Goal: Information Seeking & Learning: Learn about a topic

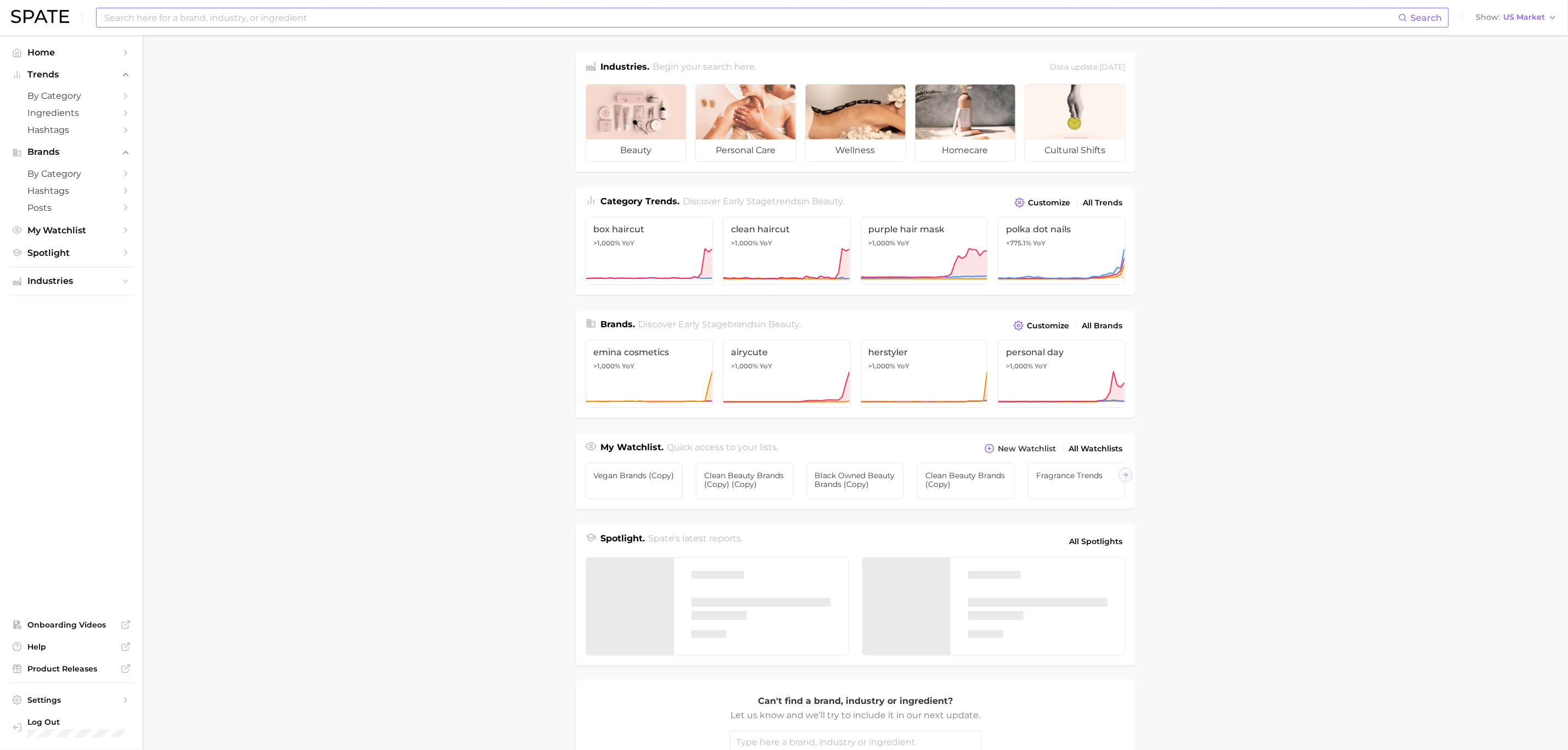
click at [361, 19] on input at bounding box center [751, 17] width 1295 height 19
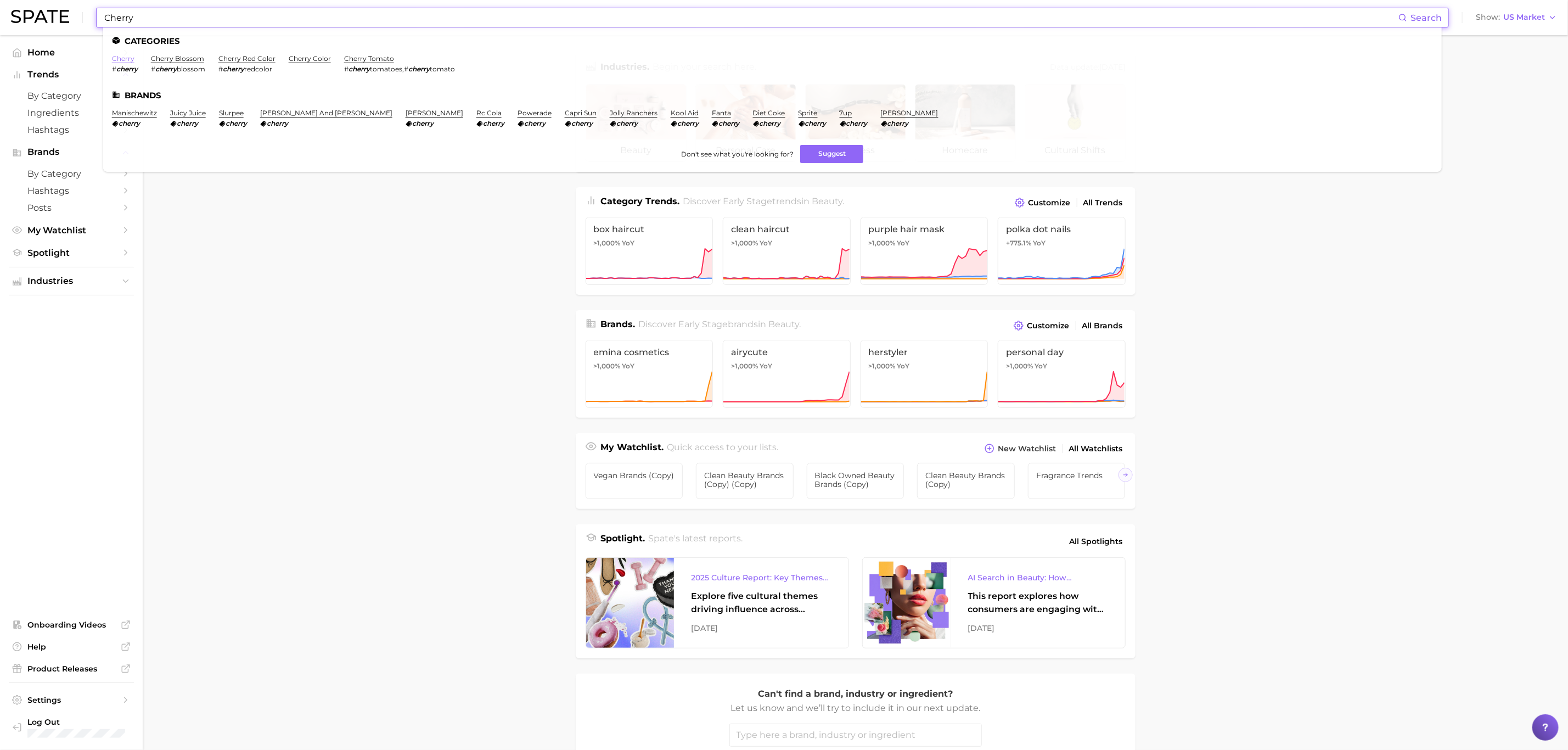
type input "Cherry"
click at [119, 60] on link "cherry" at bounding box center [123, 59] width 23 height 8
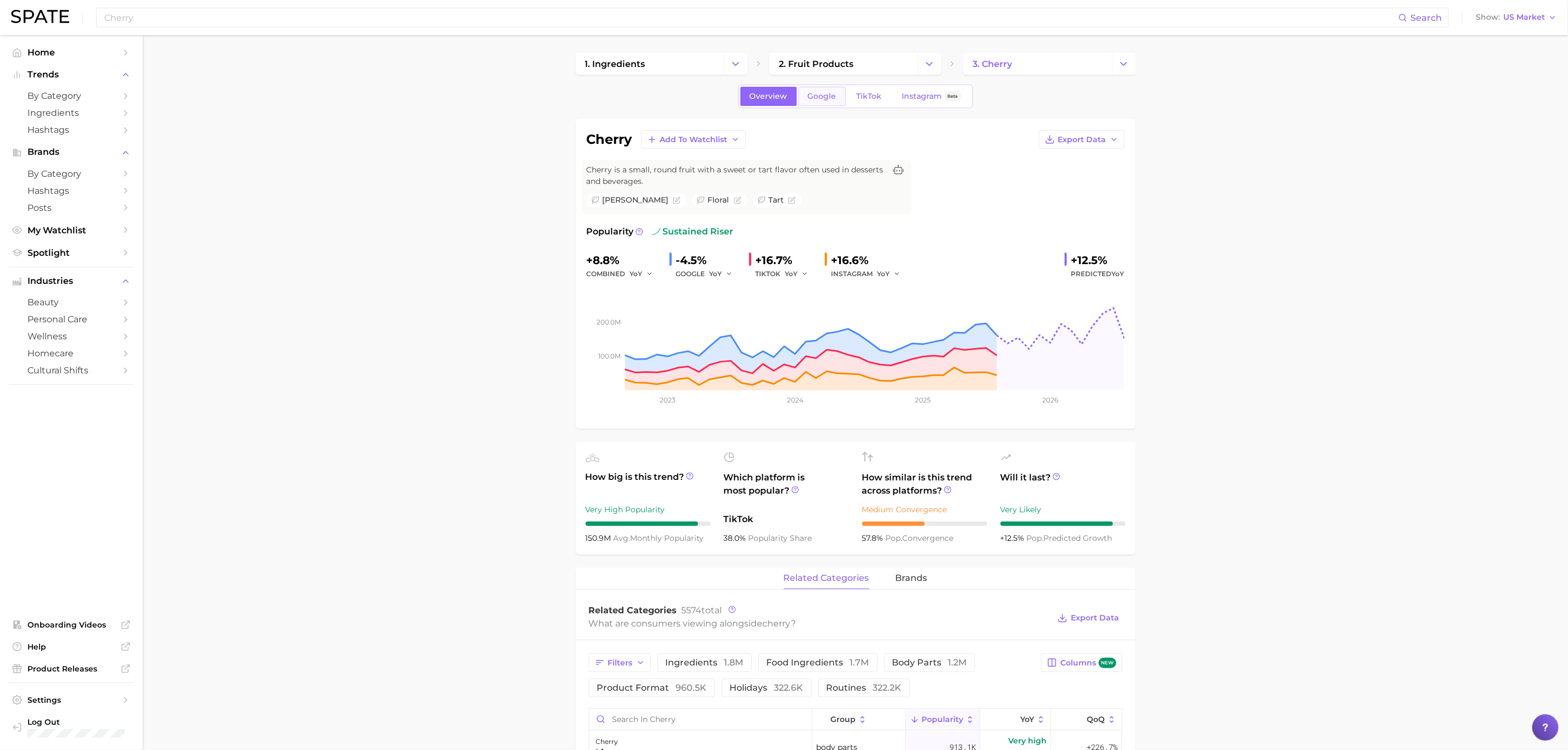
click at [817, 94] on span "Google" at bounding box center [822, 95] width 29 height 9
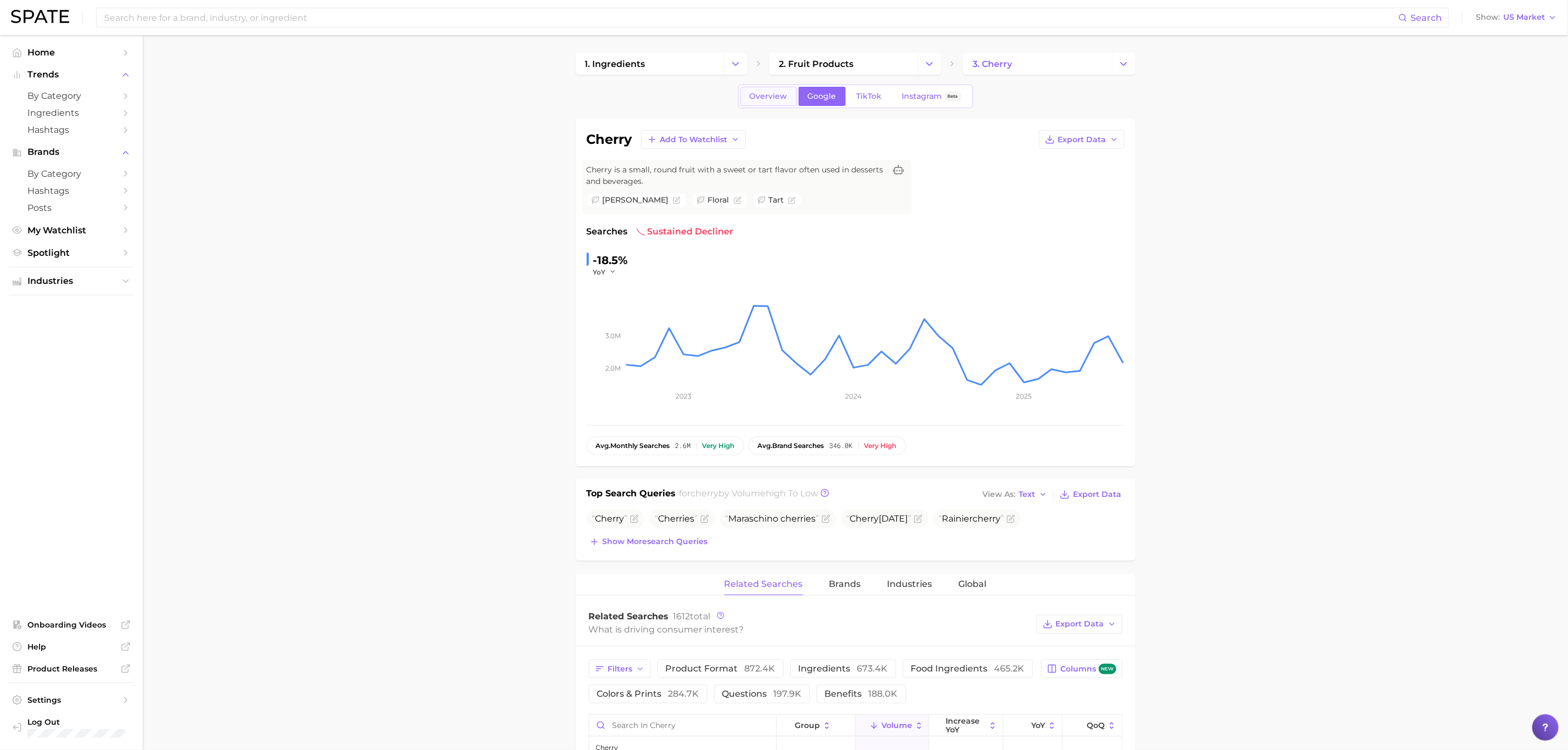
click at [776, 102] on link "Overview" at bounding box center [769, 95] width 57 height 19
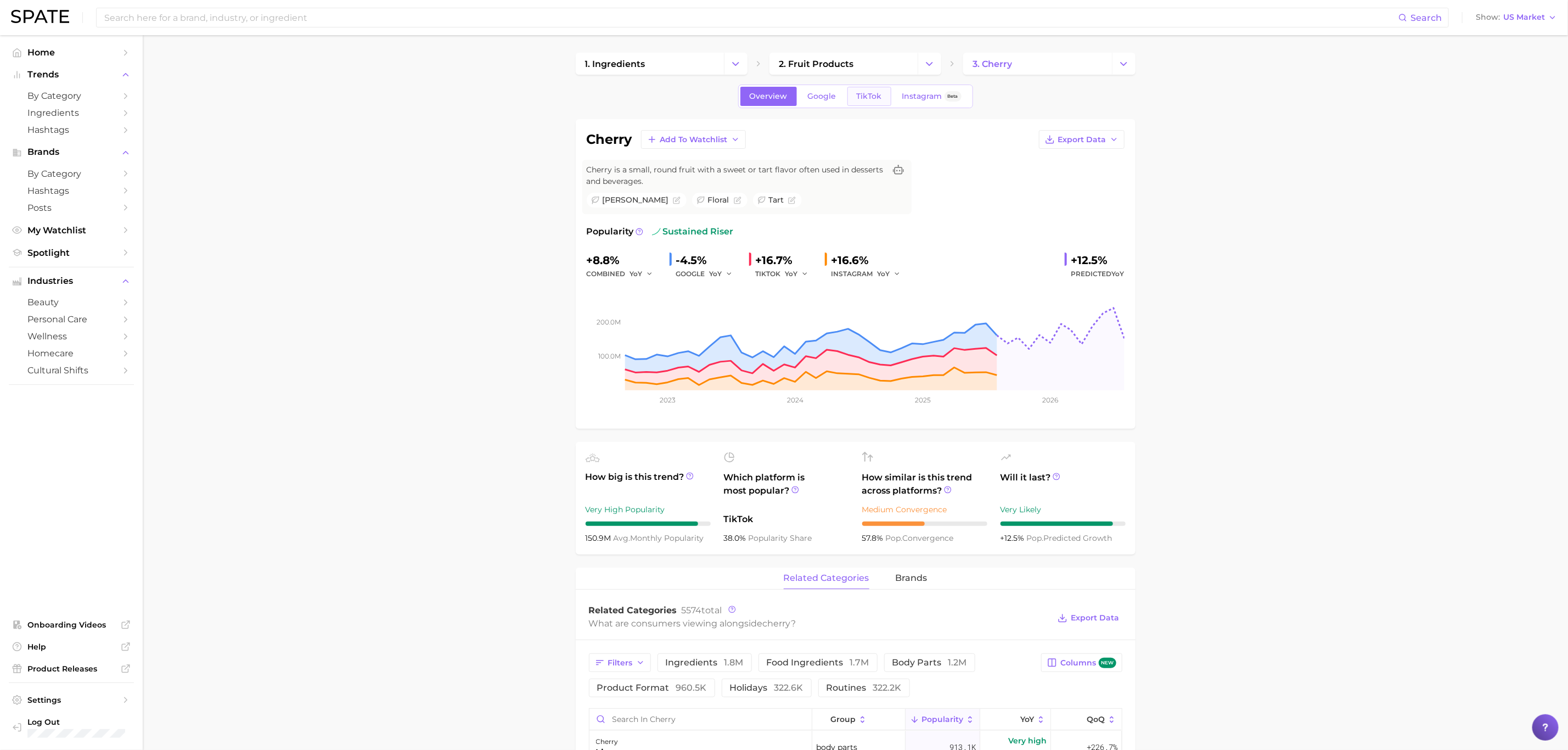
click at [875, 91] on span "TikTok" at bounding box center [869, 95] width 25 height 9
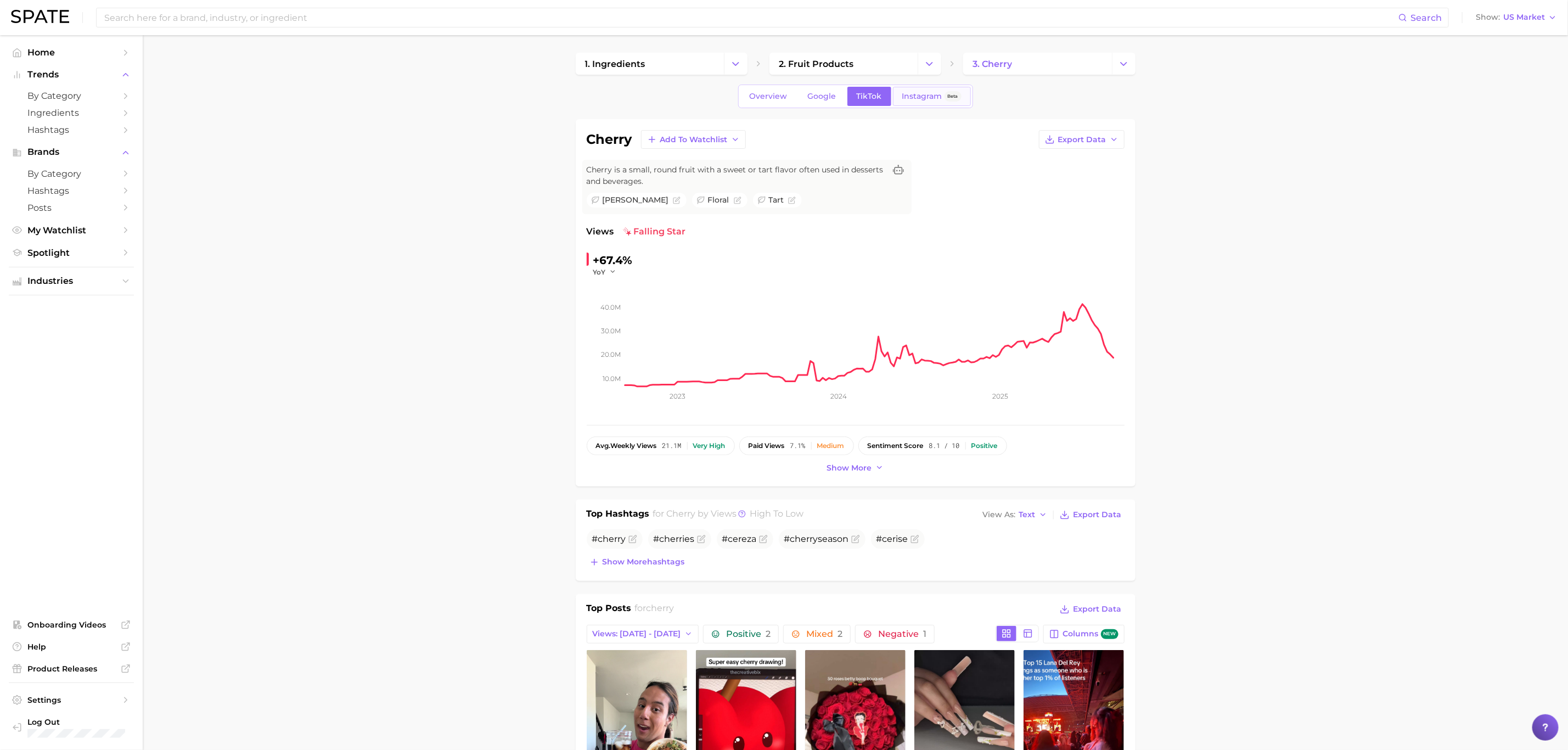
click at [926, 92] on span "Instagram" at bounding box center [922, 95] width 40 height 9
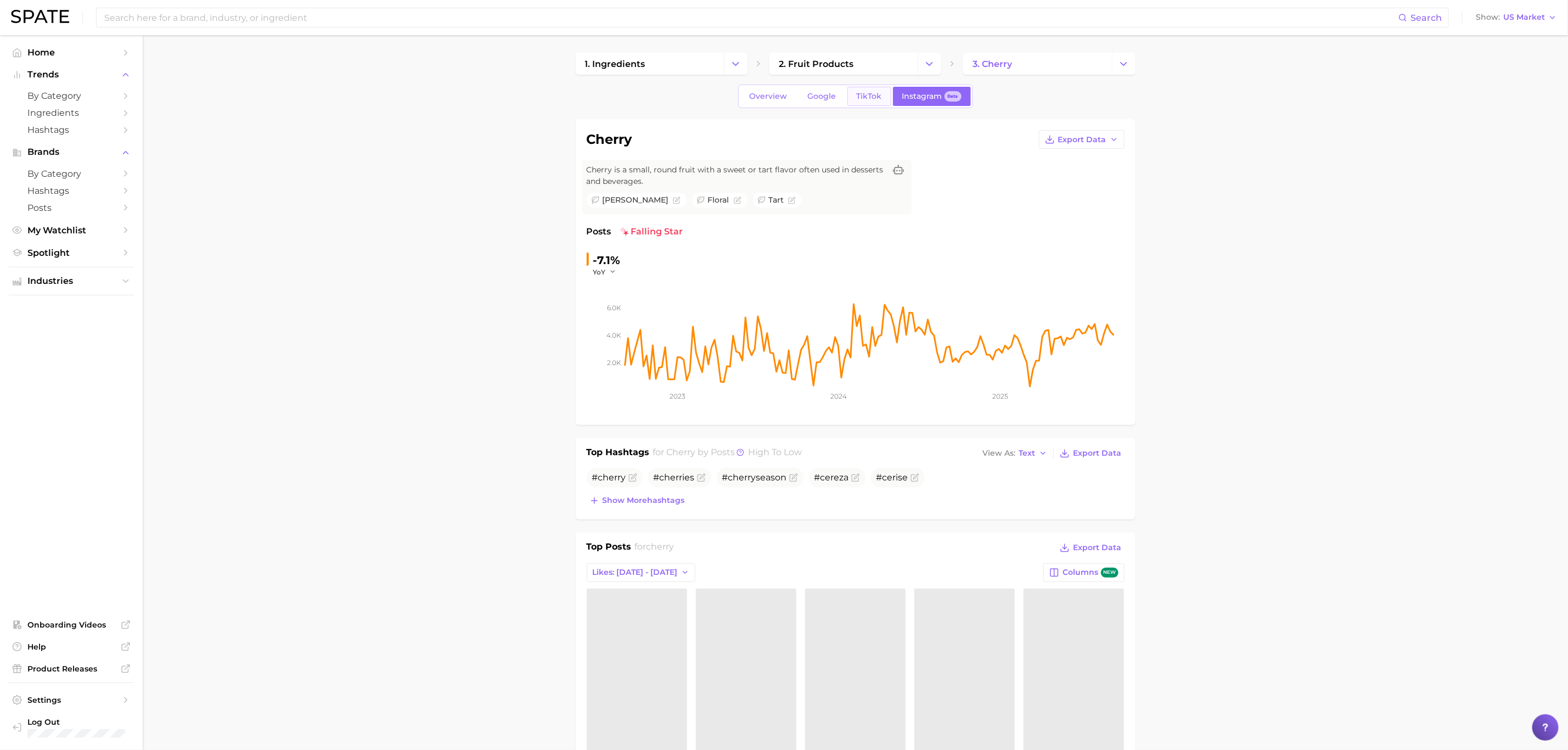
click at [865, 93] on span "TikTok" at bounding box center [869, 95] width 25 height 9
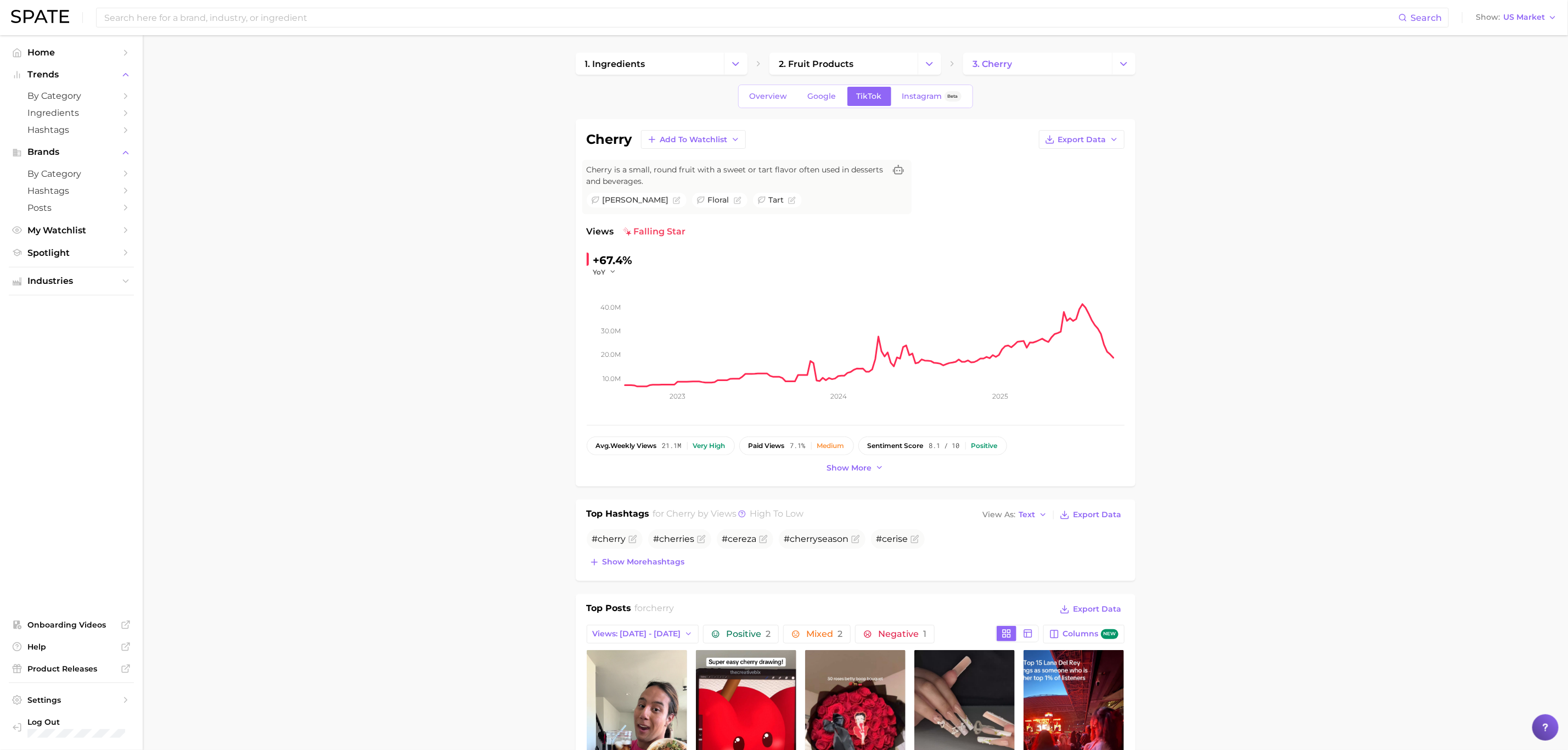
click at [422, 30] on div "Search Show US Market" at bounding box center [784, 17] width 1546 height 35
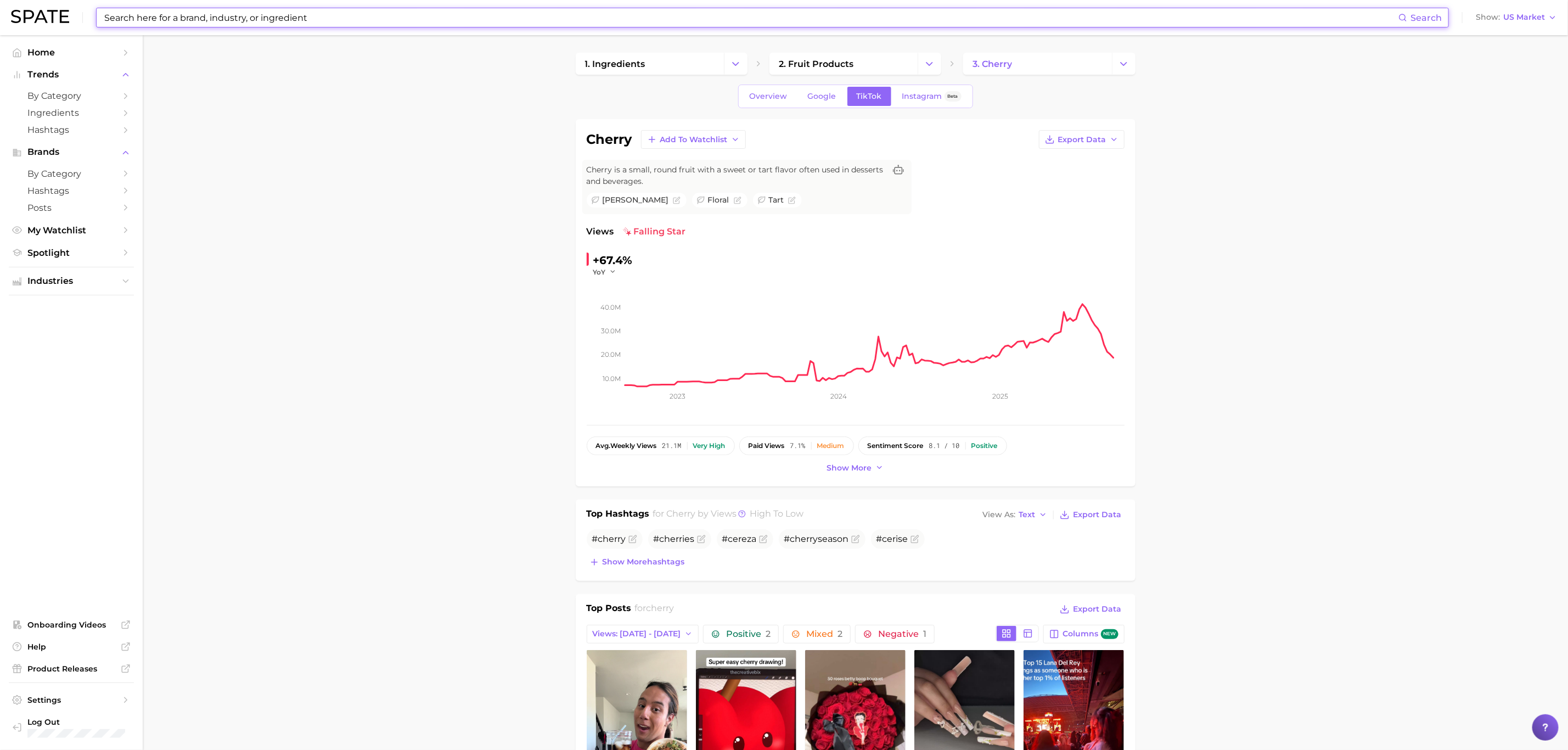
click at [416, 18] on input at bounding box center [751, 17] width 1295 height 19
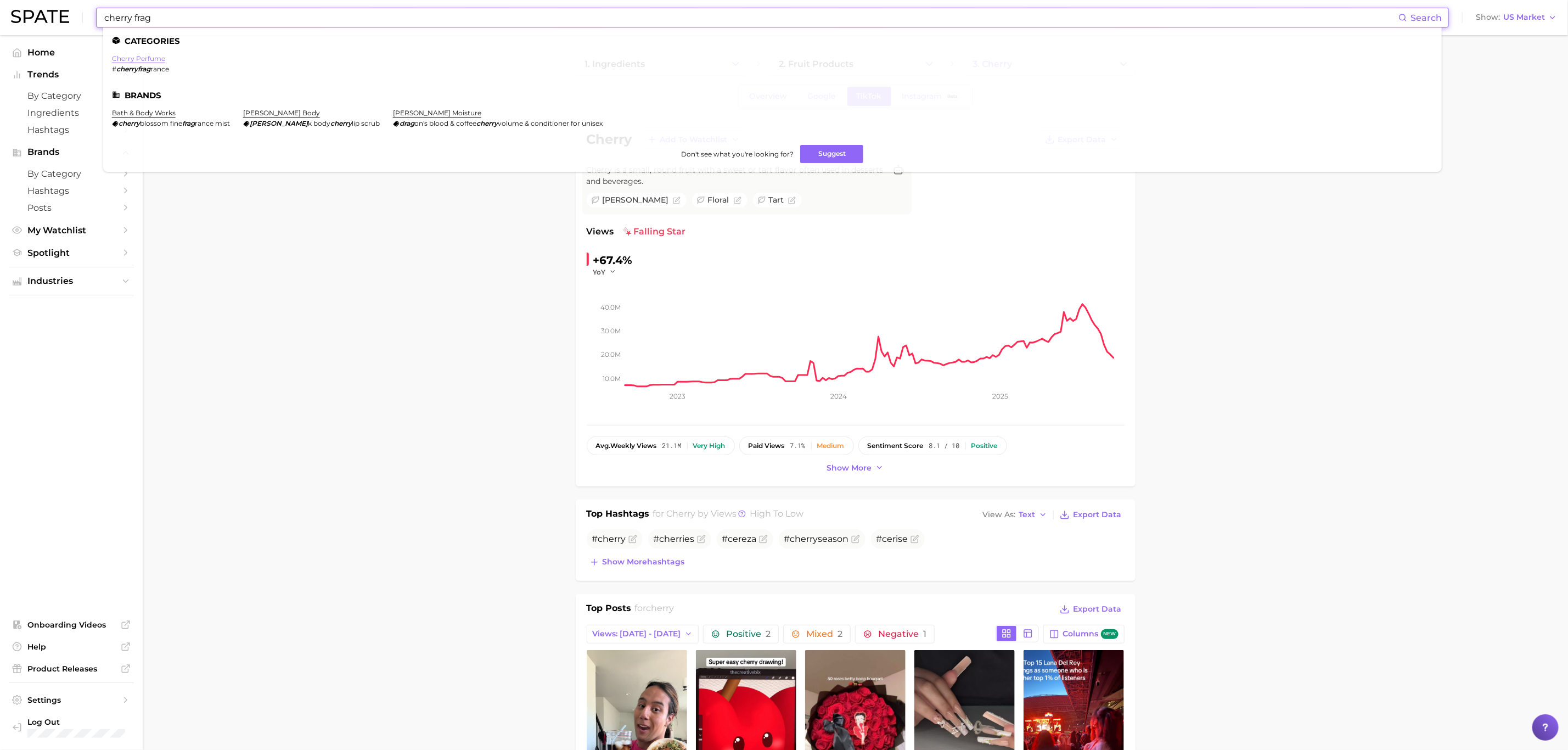
type input "cherry frag"
click at [147, 58] on link "cherry perfume" at bounding box center [139, 59] width 54 height 8
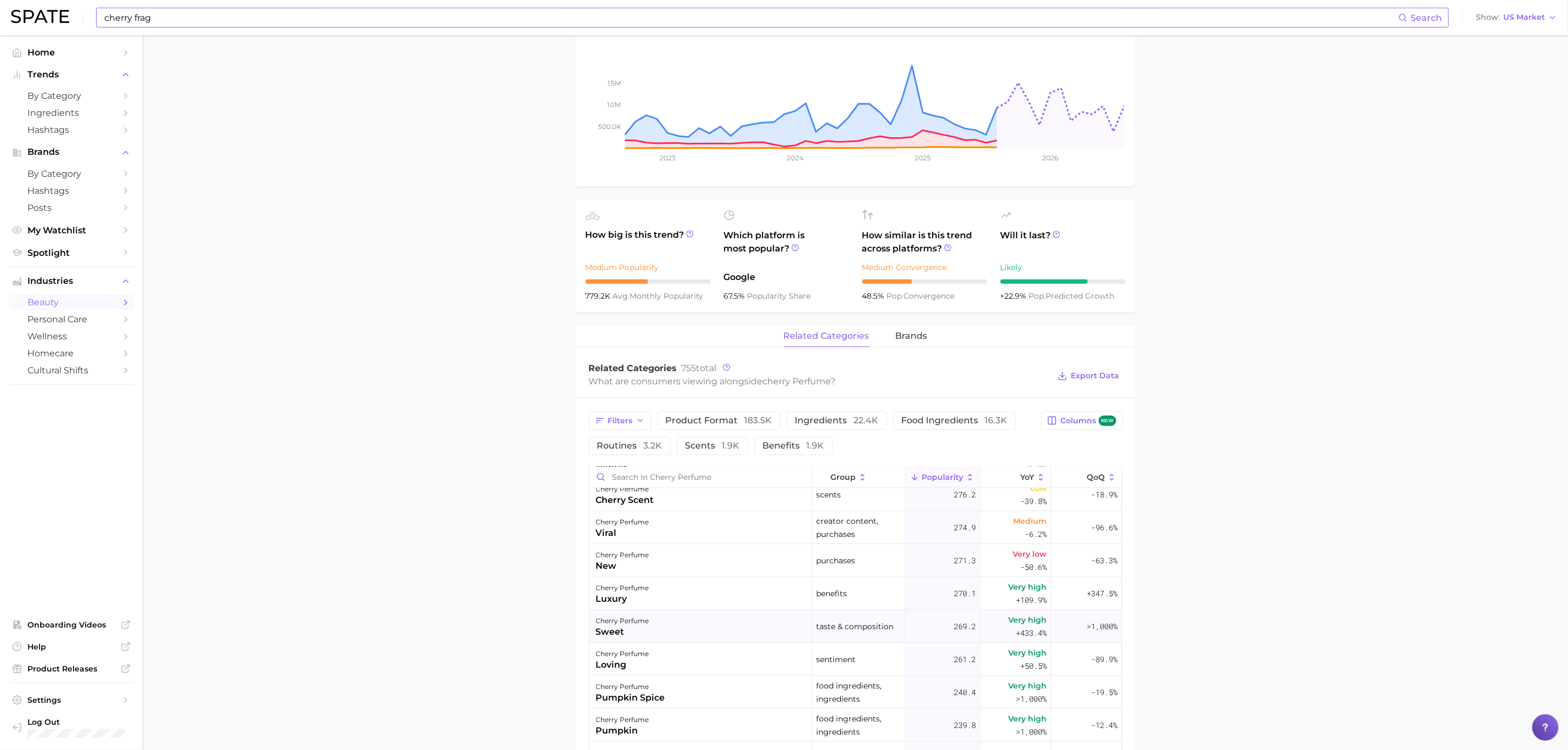
scroll to position [549, 0]
